Goal: Contribute content: Contribute content

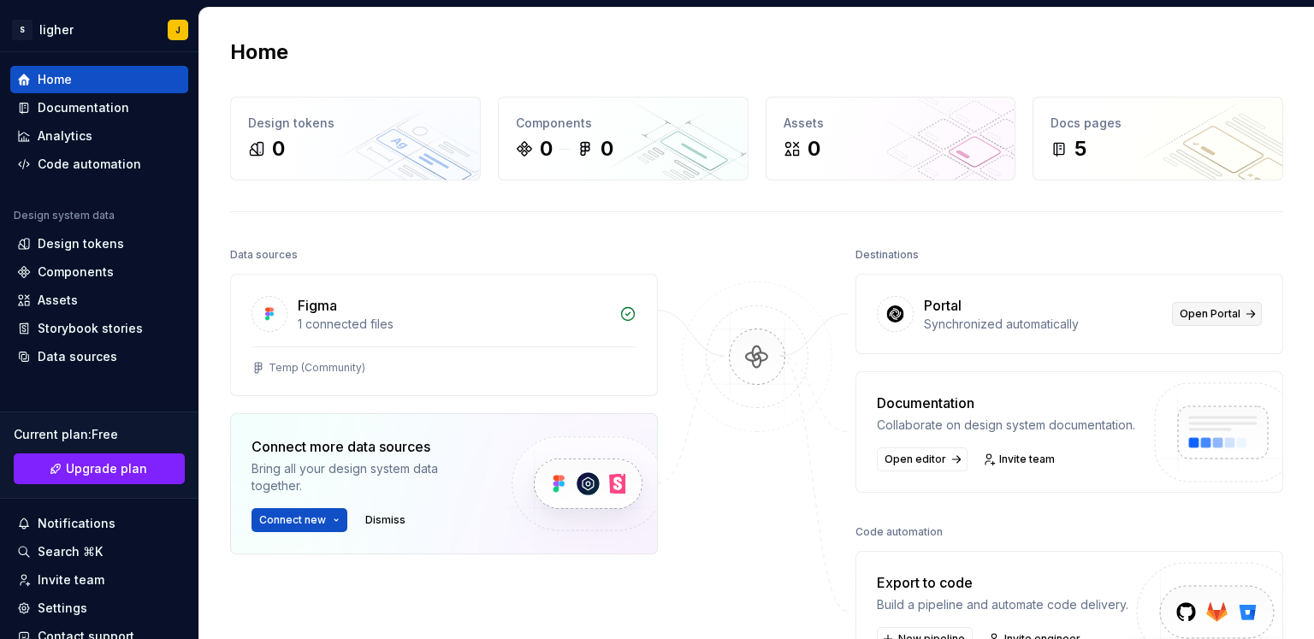
click at [1219, 307] on span "Open Portal" at bounding box center [1210, 314] width 61 height 14
click at [335, 520] on button "Connect new" at bounding box center [300, 520] width 96 height 24
click at [520, 377] on div "Temp (Community)" at bounding box center [444, 371] width 426 height 49
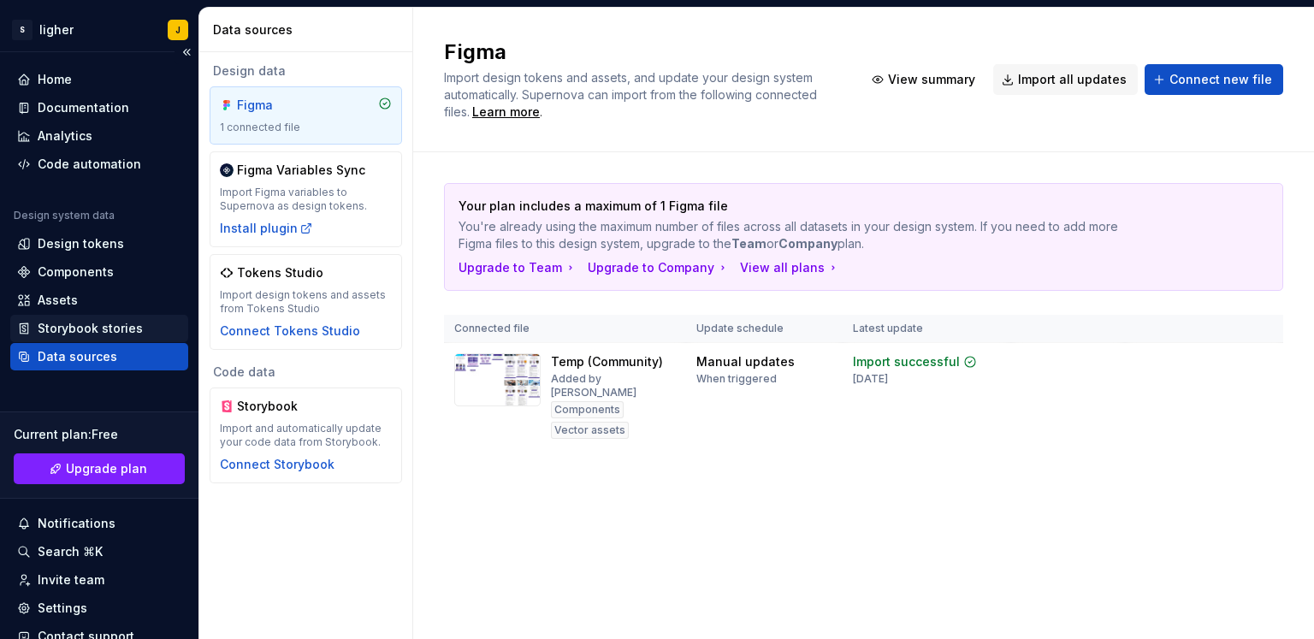
click at [72, 323] on div "Storybook stories" at bounding box center [90, 328] width 105 height 17
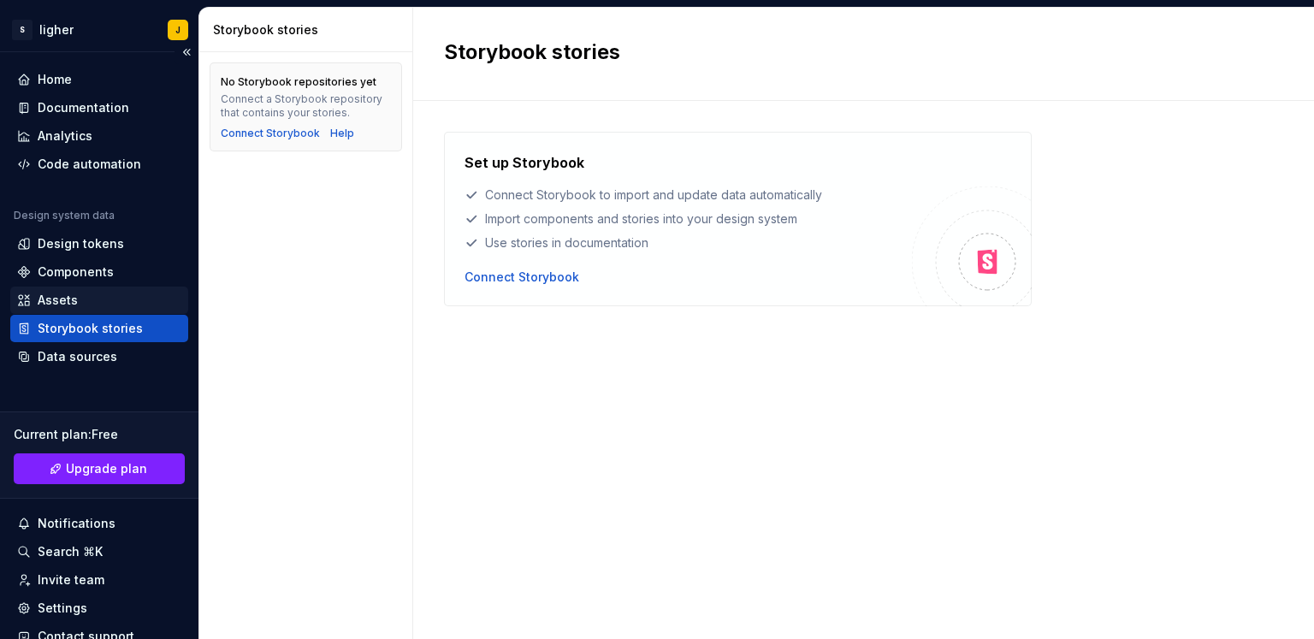
click at [90, 300] on div "Assets" at bounding box center [99, 300] width 164 height 17
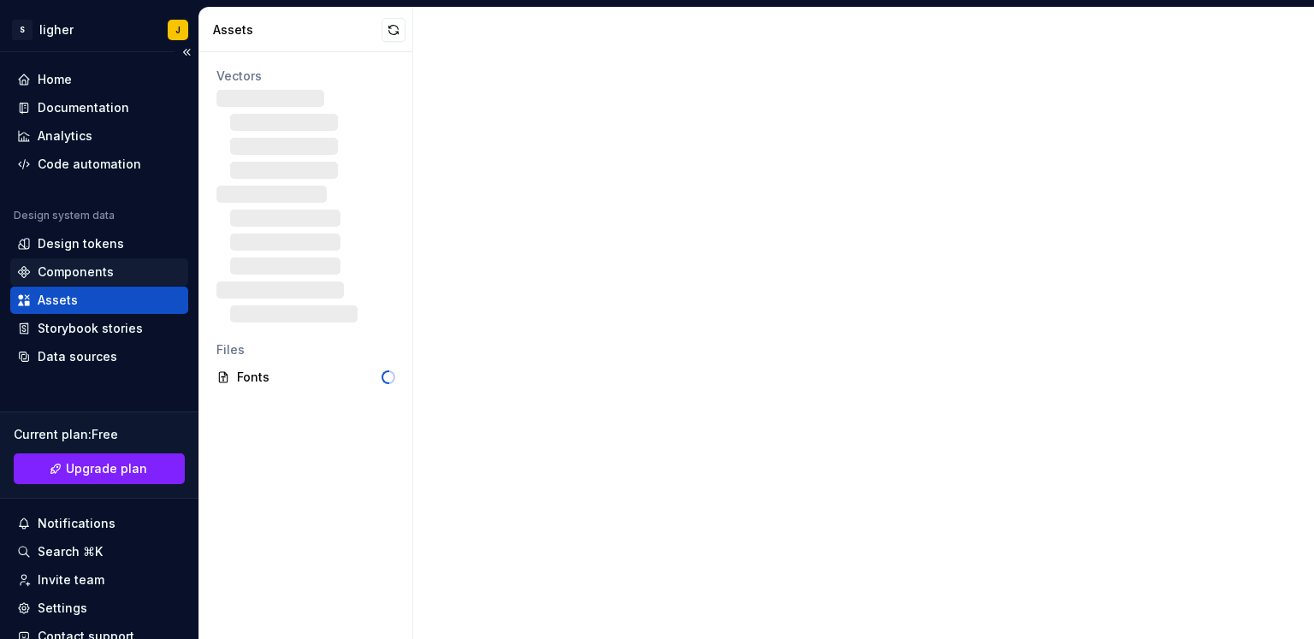
click at [80, 272] on div "Components" at bounding box center [76, 272] width 76 height 17
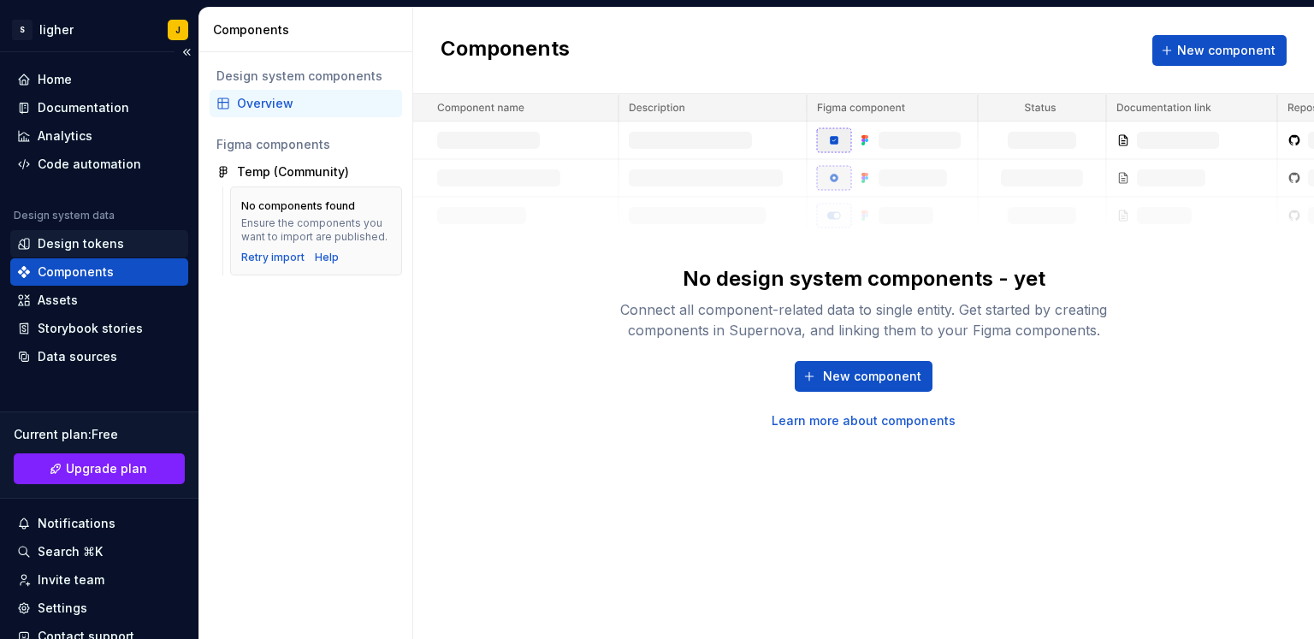
click at [76, 240] on div "Design tokens" at bounding box center [81, 243] width 86 height 17
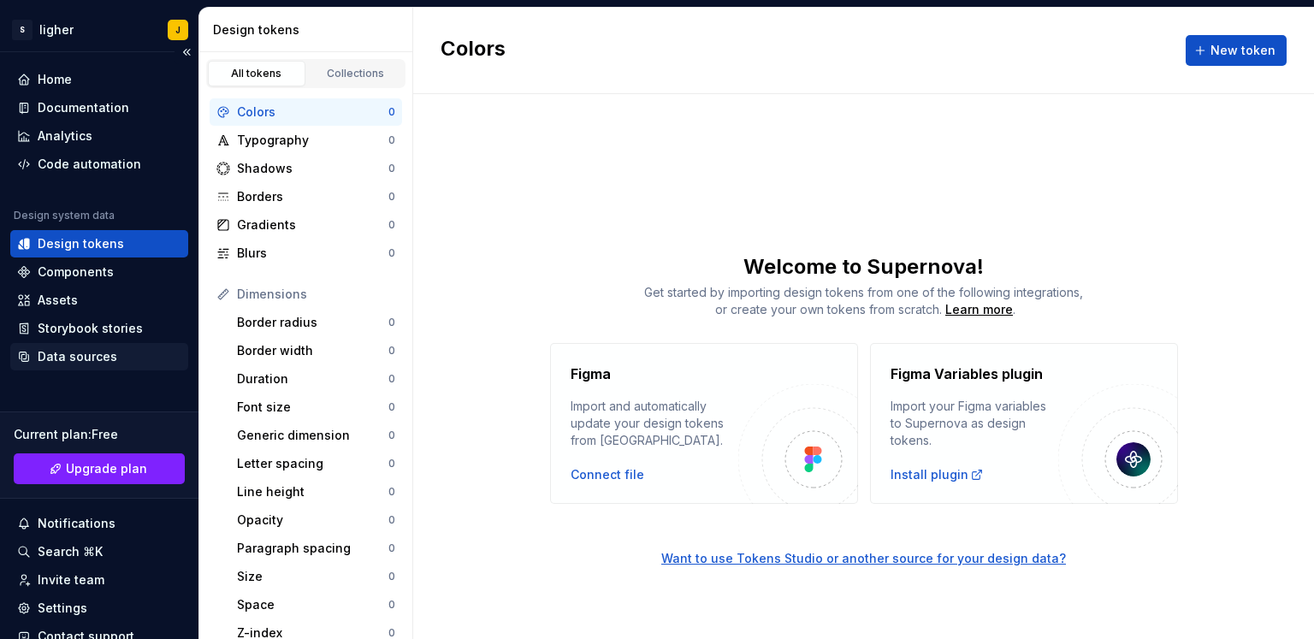
click at [114, 367] on div "Data sources" at bounding box center [99, 356] width 178 height 27
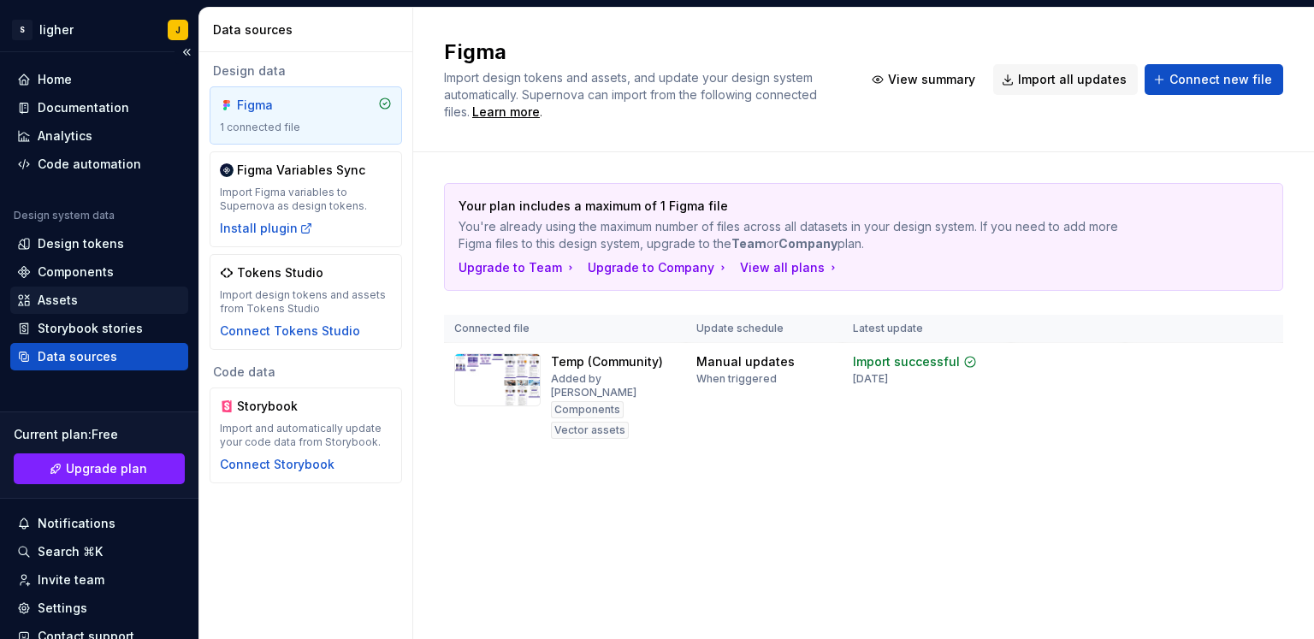
click at [82, 298] on div "Assets" at bounding box center [99, 300] width 164 height 17
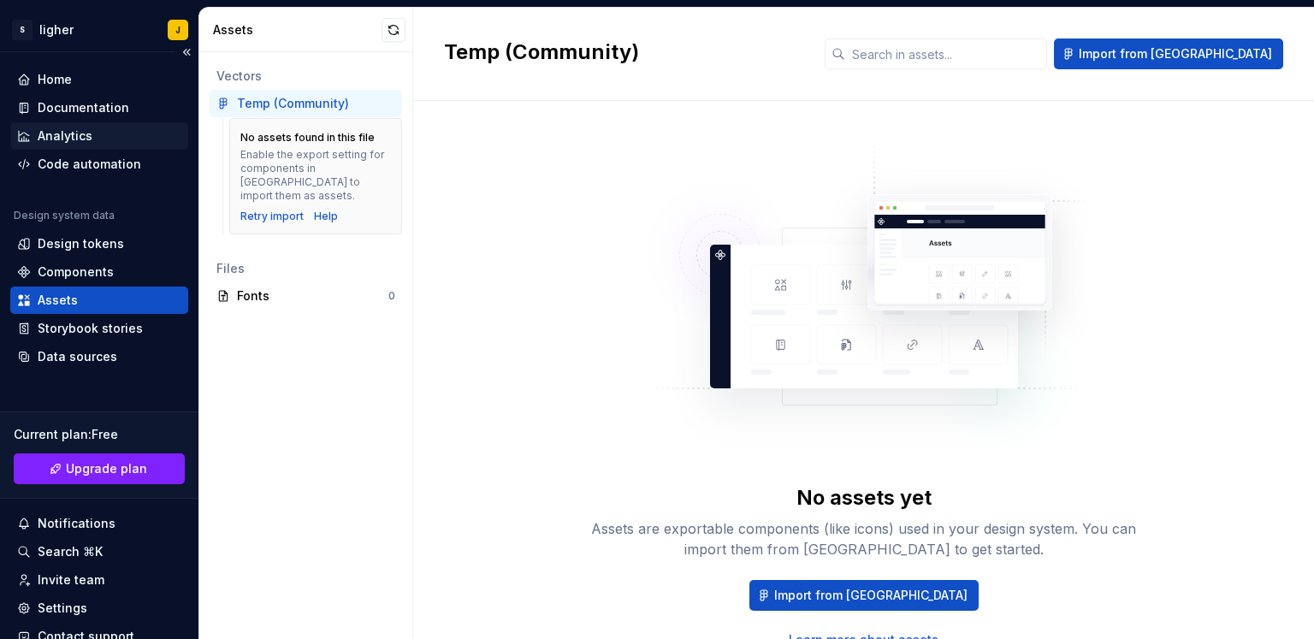
click at [108, 137] on div "Analytics" at bounding box center [99, 136] width 164 height 17
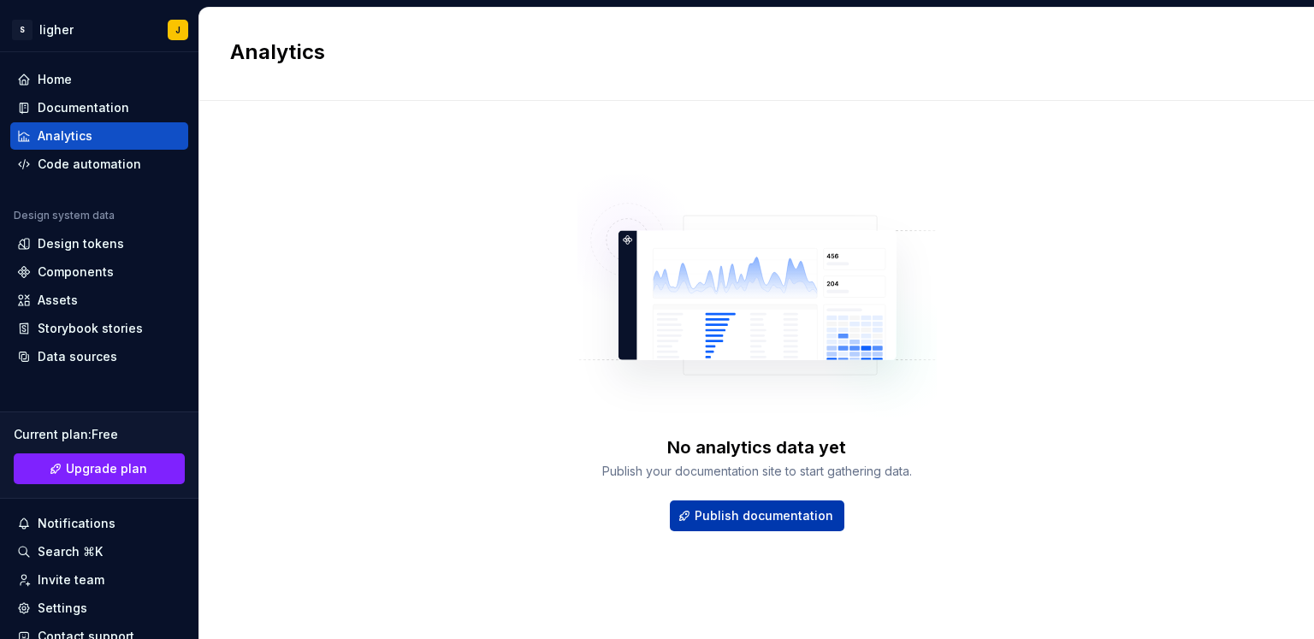
click at [791, 515] on span "Publish documentation" at bounding box center [764, 515] width 139 height 17
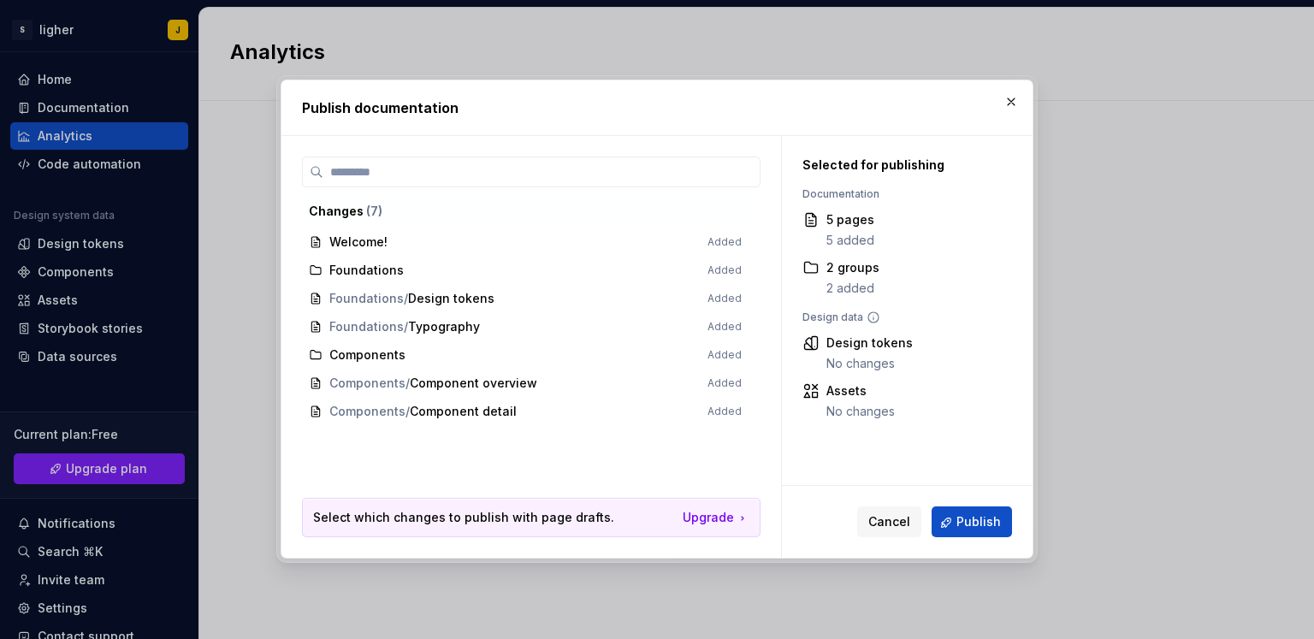
click at [1003, 554] on div "Cancel Publish" at bounding box center [907, 523] width 251 height 72
click at [981, 524] on span "Publish" at bounding box center [979, 522] width 45 height 17
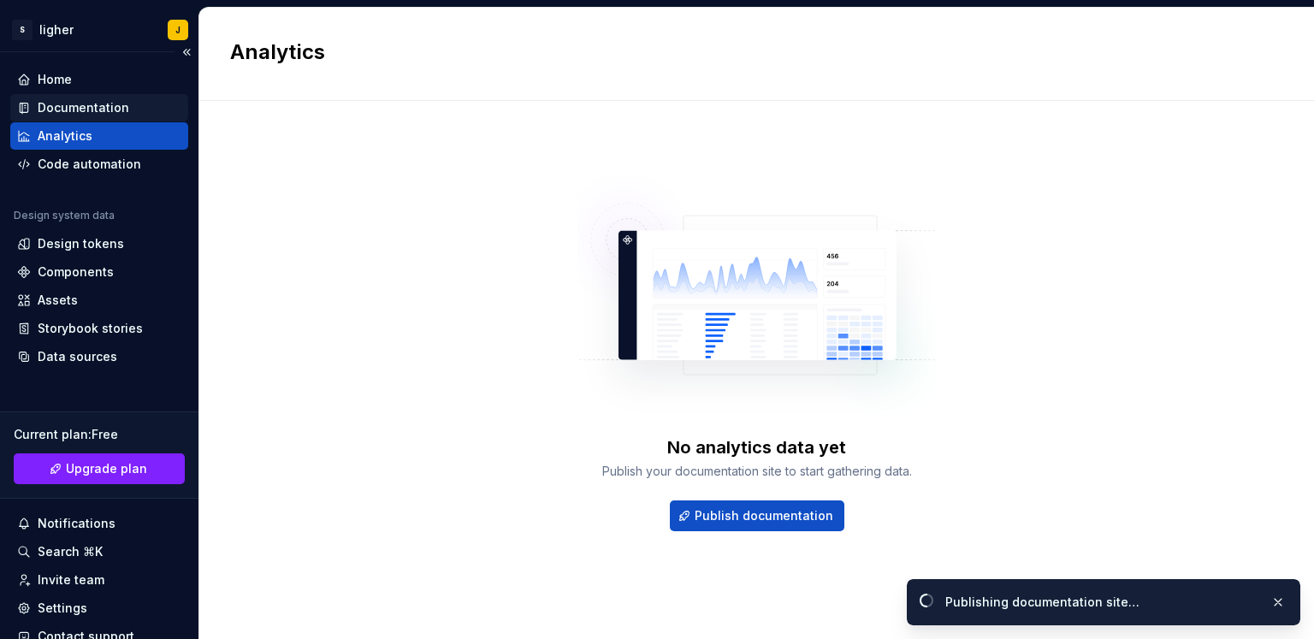
click at [117, 99] on div "Documentation" at bounding box center [84, 107] width 92 height 17
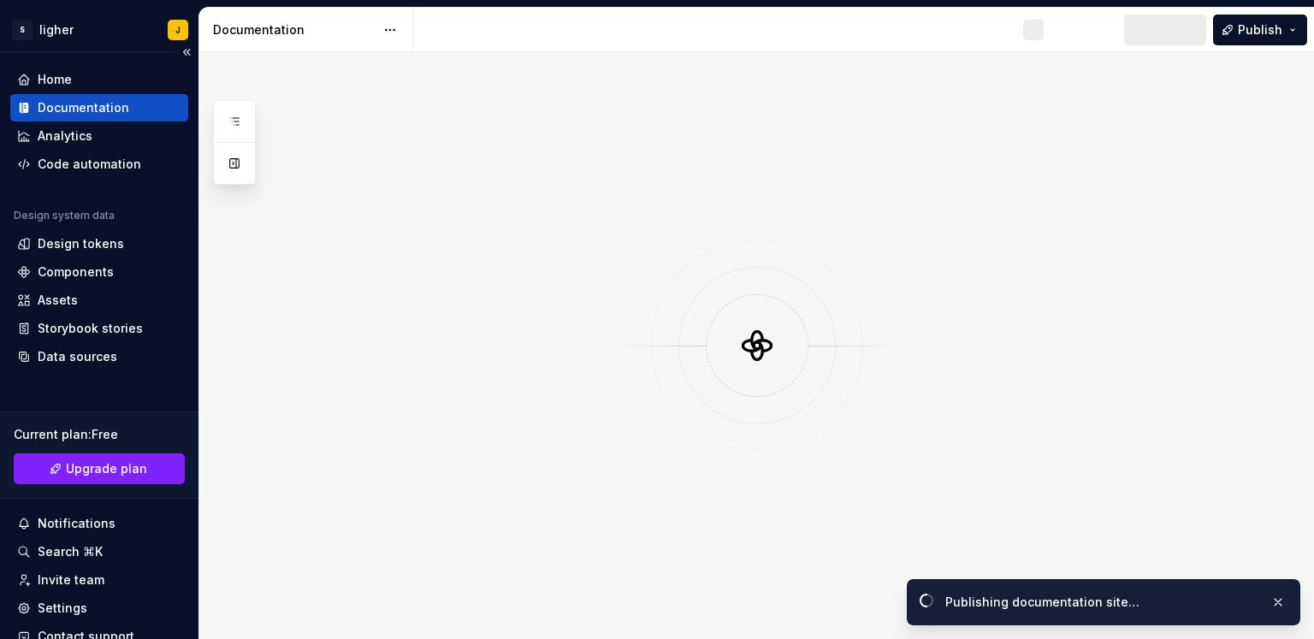
click at [115, 103] on div "Documentation" at bounding box center [84, 107] width 92 height 17
click at [1164, 31] on span "Preview" at bounding box center [1158, 29] width 48 height 17
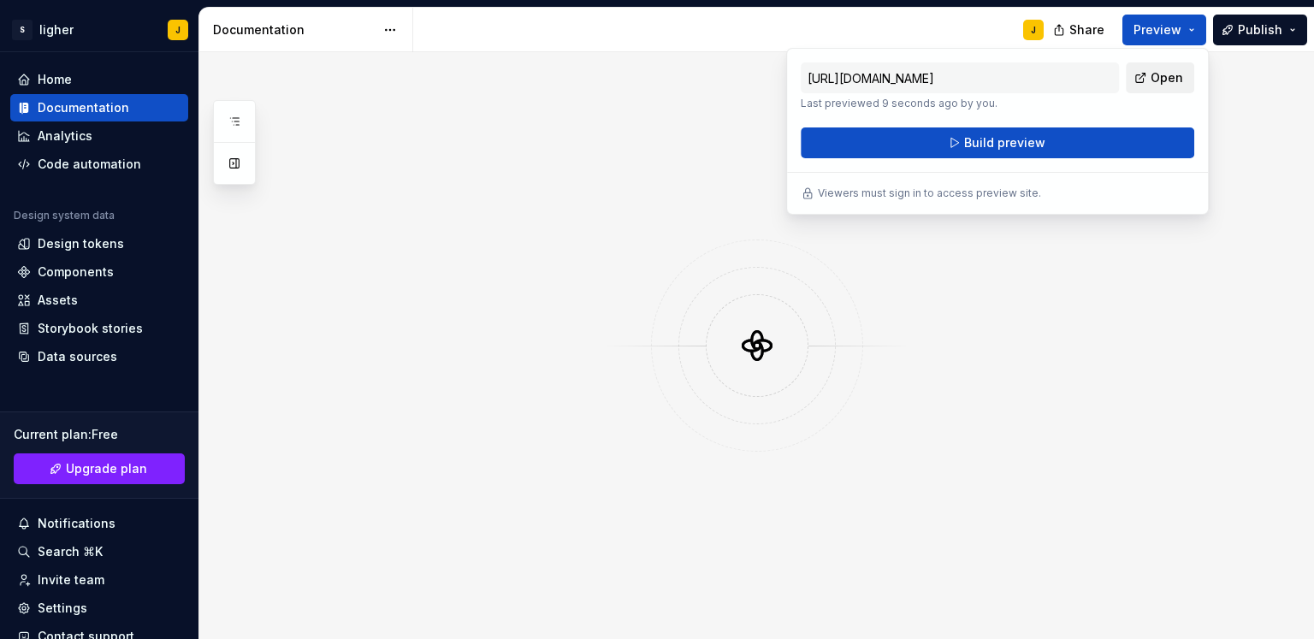
click at [1164, 85] on span "Open" at bounding box center [1167, 77] width 33 height 17
click at [773, 348] on icon at bounding box center [757, 346] width 52 height 52
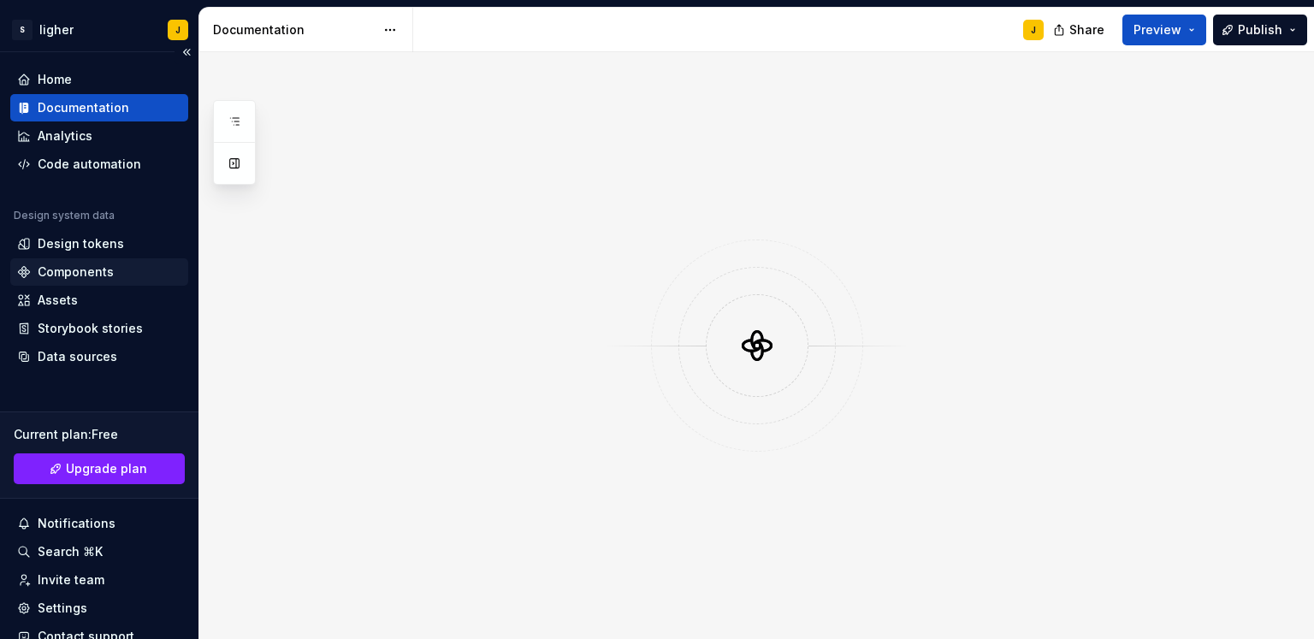
click at [83, 282] on div "Components" at bounding box center [99, 271] width 178 height 27
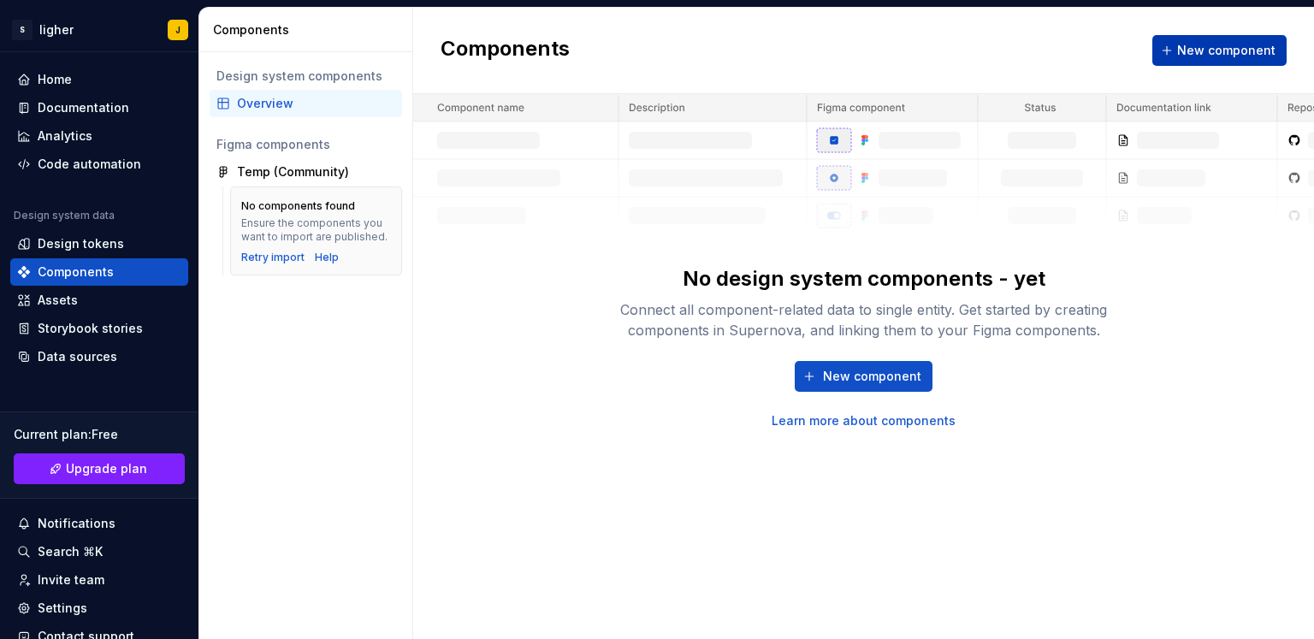
click at [1198, 45] on span "New component" at bounding box center [1227, 50] width 98 height 17
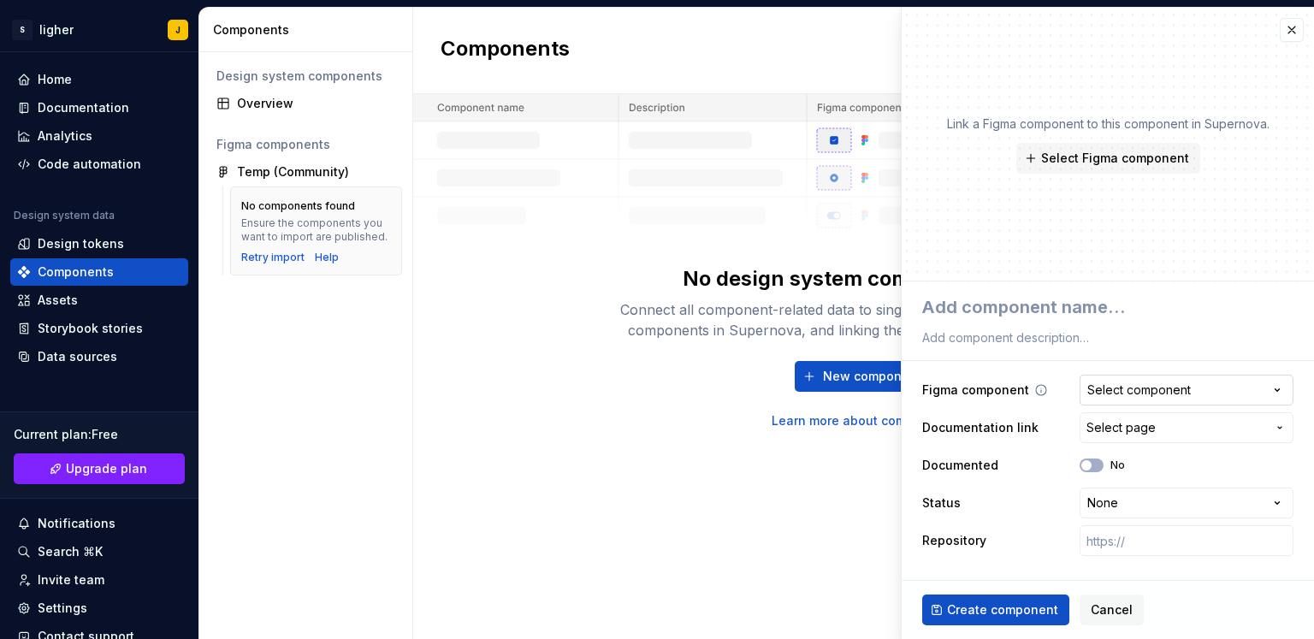
click at [1159, 391] on div "Select component" at bounding box center [1140, 390] width 104 height 17
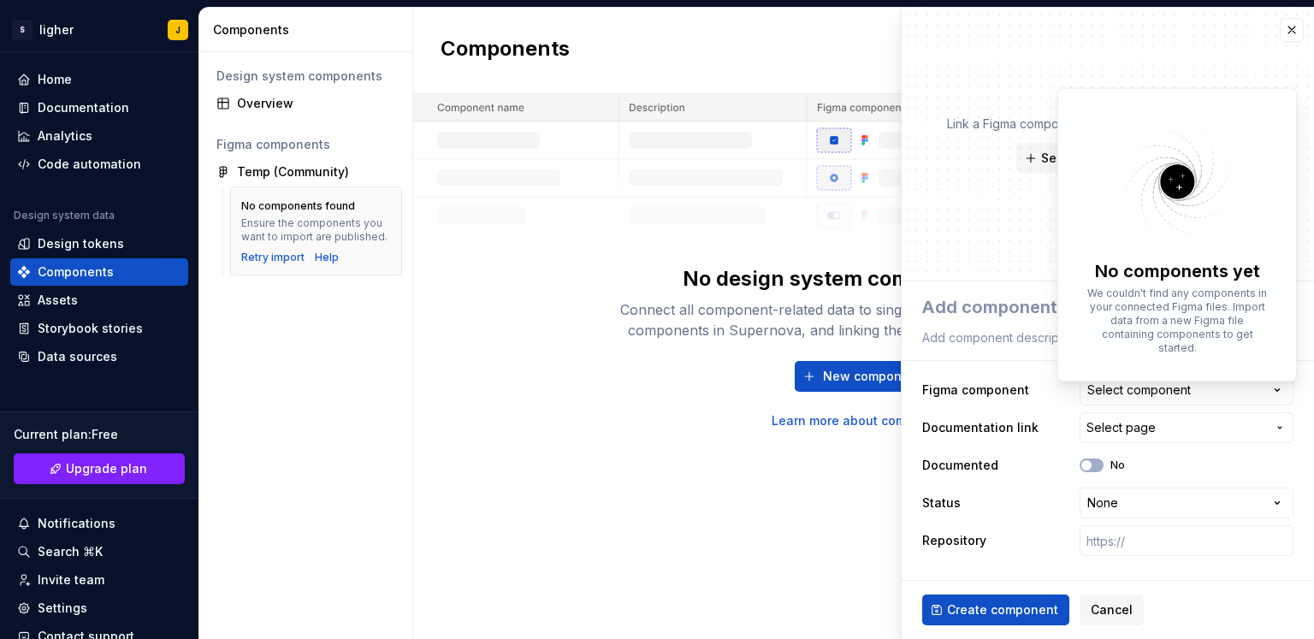
click at [1207, 266] on div "No components yet" at bounding box center [1177, 271] width 165 height 24
click at [281, 255] on html "**********" at bounding box center [657, 319] width 1314 height 639
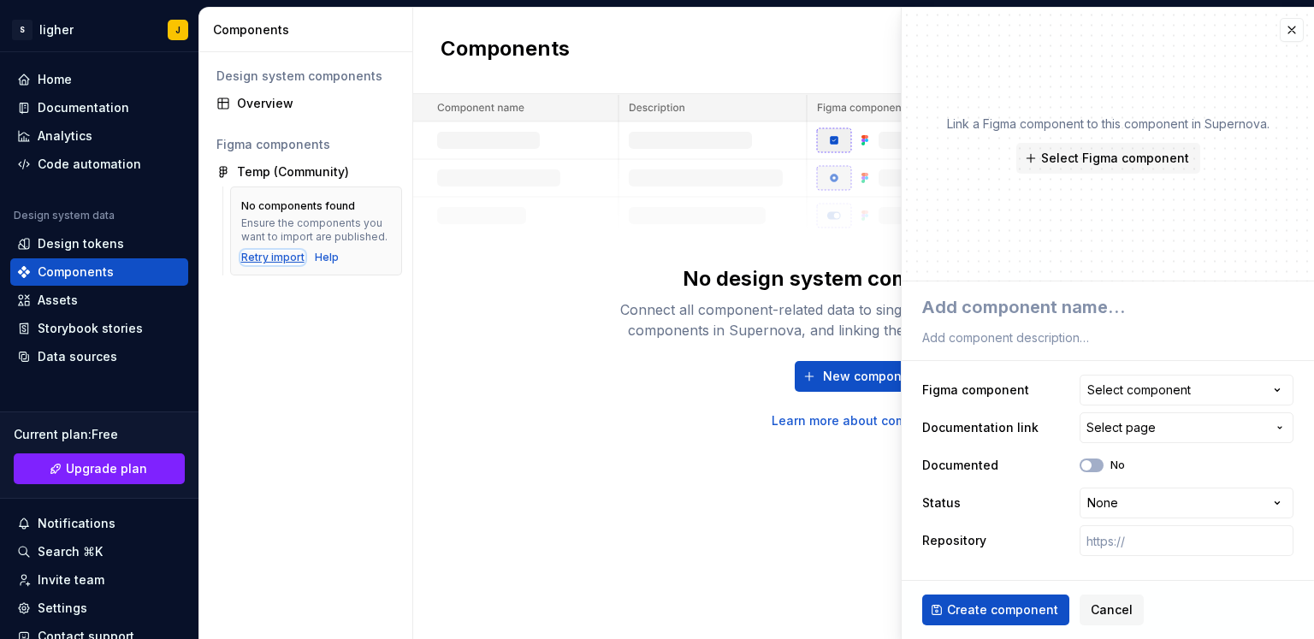
click at [274, 261] on div "Retry import" at bounding box center [272, 258] width 63 height 14
click at [275, 261] on div "Retry import Help" at bounding box center [290, 258] width 98 height 14
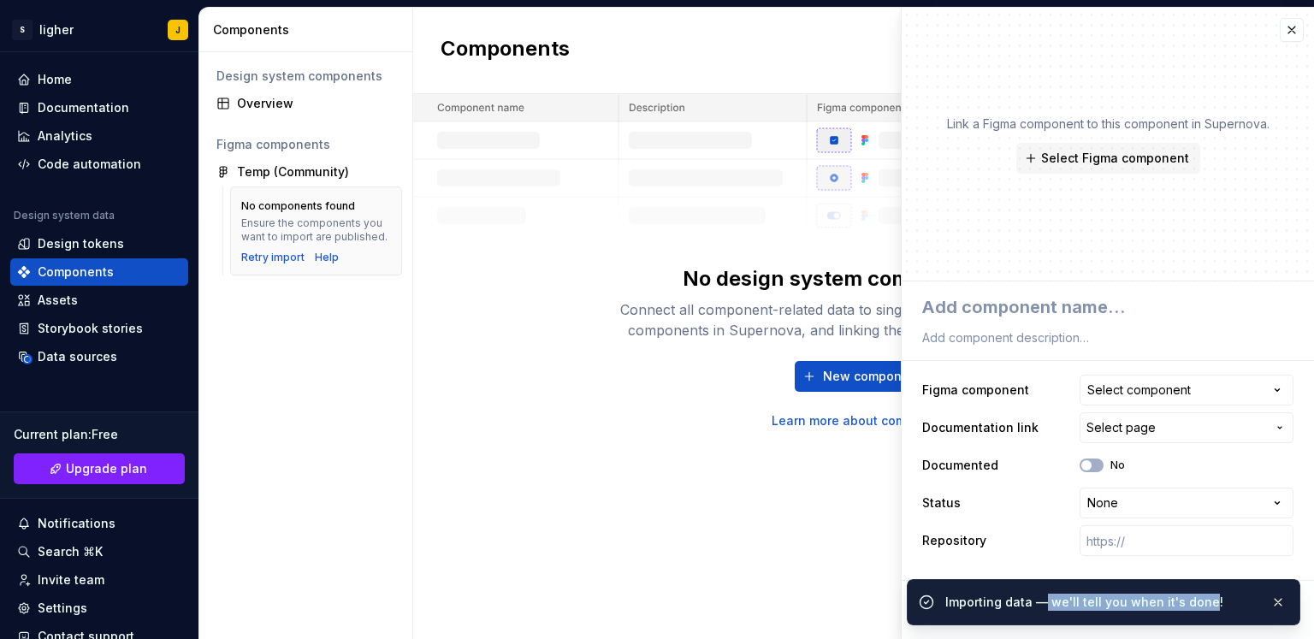
drag, startPoint x: 1044, startPoint y: 597, endPoint x: 1202, endPoint y: 595, distance: 158.3
click at [1202, 595] on div "Importing data — we'll tell you when it's done!" at bounding box center [1102, 602] width 312 height 17
click at [1271, 607] on button "button" at bounding box center [1278, 602] width 22 height 24
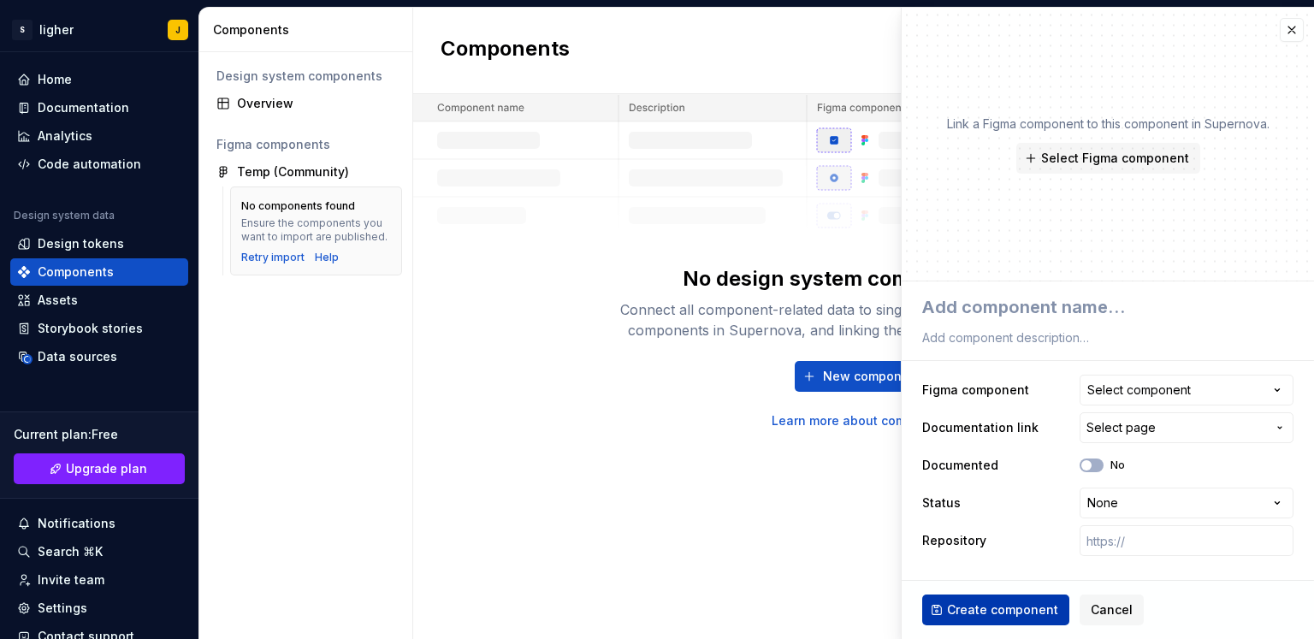
click at [978, 599] on button "Create component" at bounding box center [996, 610] width 147 height 31
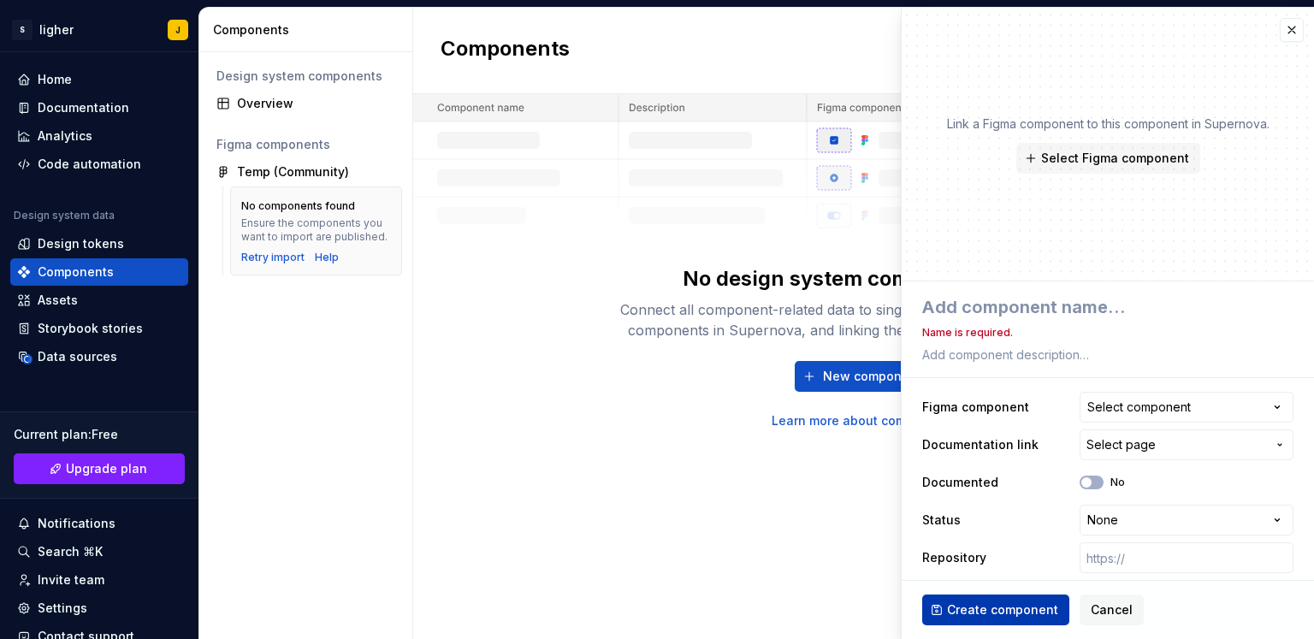
click at [979, 599] on button "Create component" at bounding box center [996, 610] width 147 height 31
click at [1280, 32] on button "button" at bounding box center [1292, 30] width 24 height 24
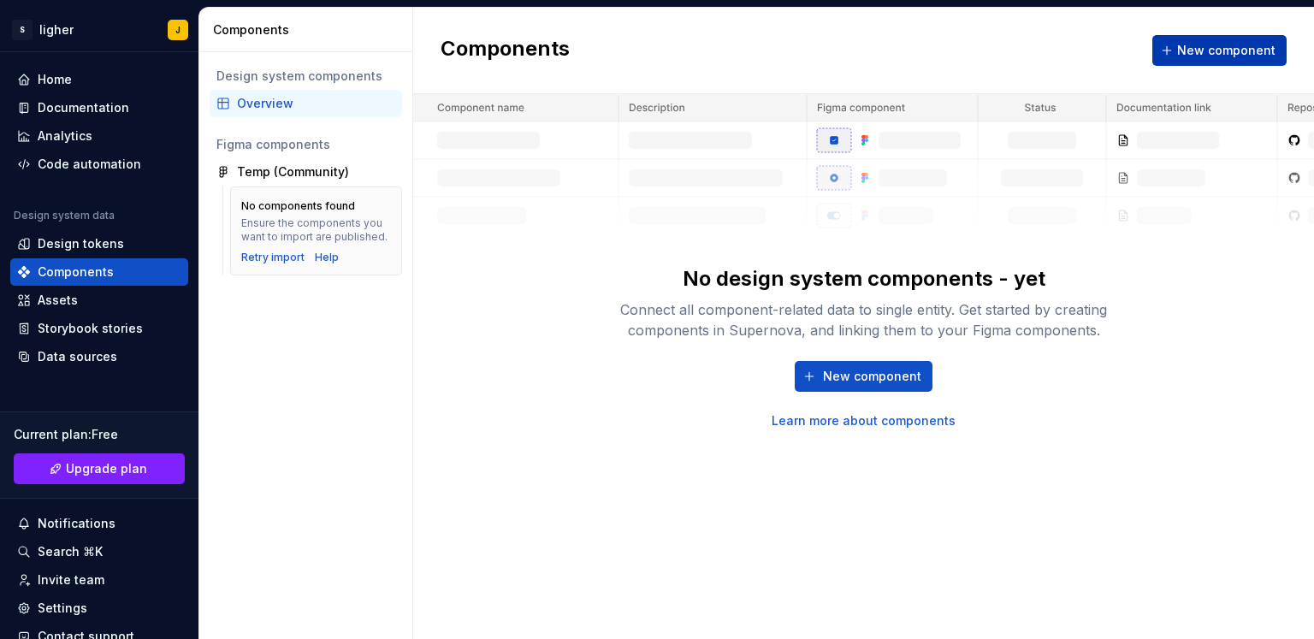
click at [1231, 56] on span "New component" at bounding box center [1227, 50] width 98 height 17
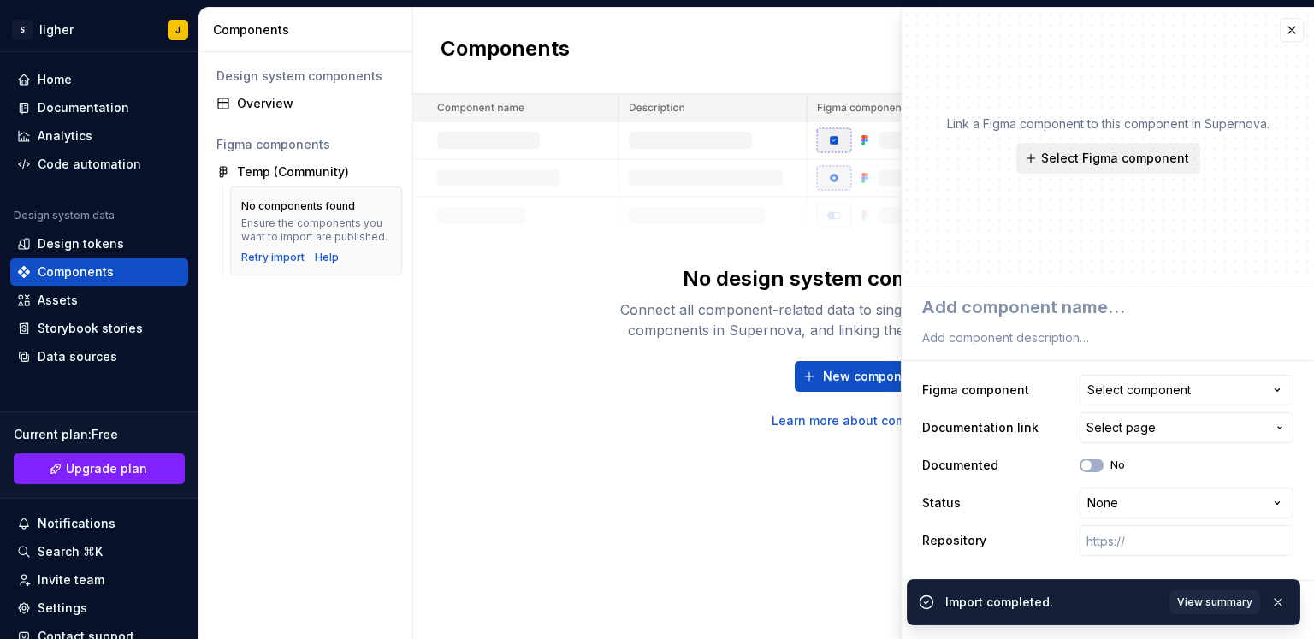
click at [1129, 153] on span "Select Figma component" at bounding box center [1115, 158] width 148 height 17
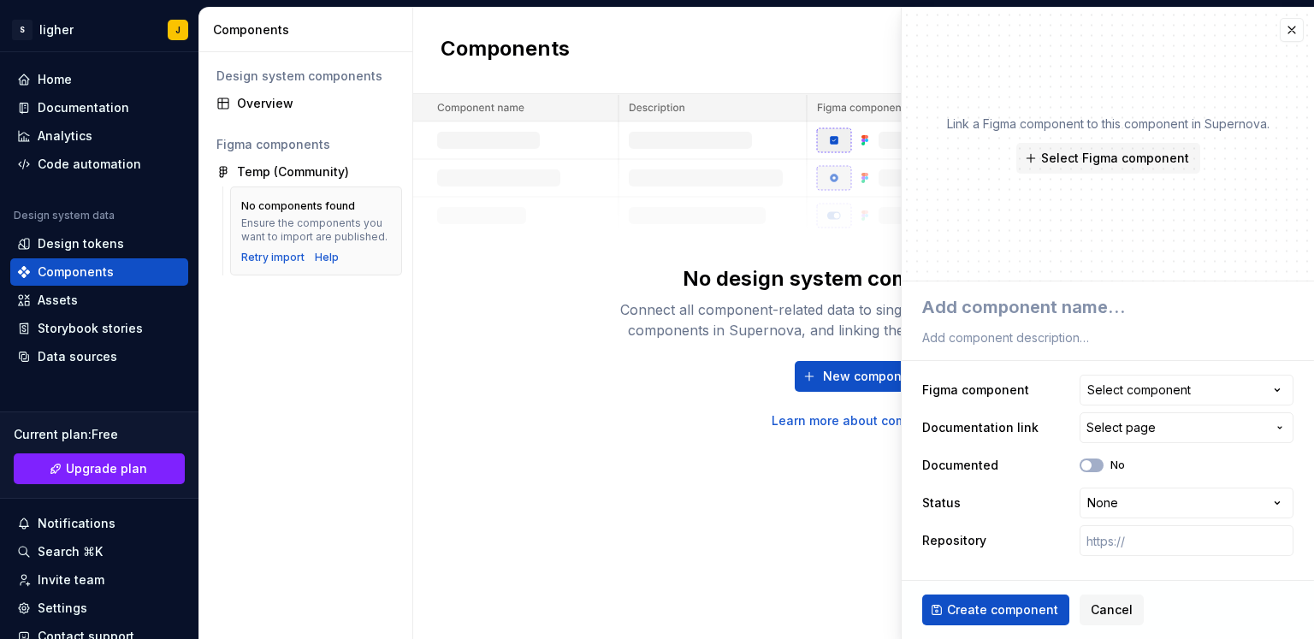
click at [595, 215] on img at bounding box center [863, 164] width 901 height 140
type textarea "*"
